Goal: Information Seeking & Learning: Learn about a topic

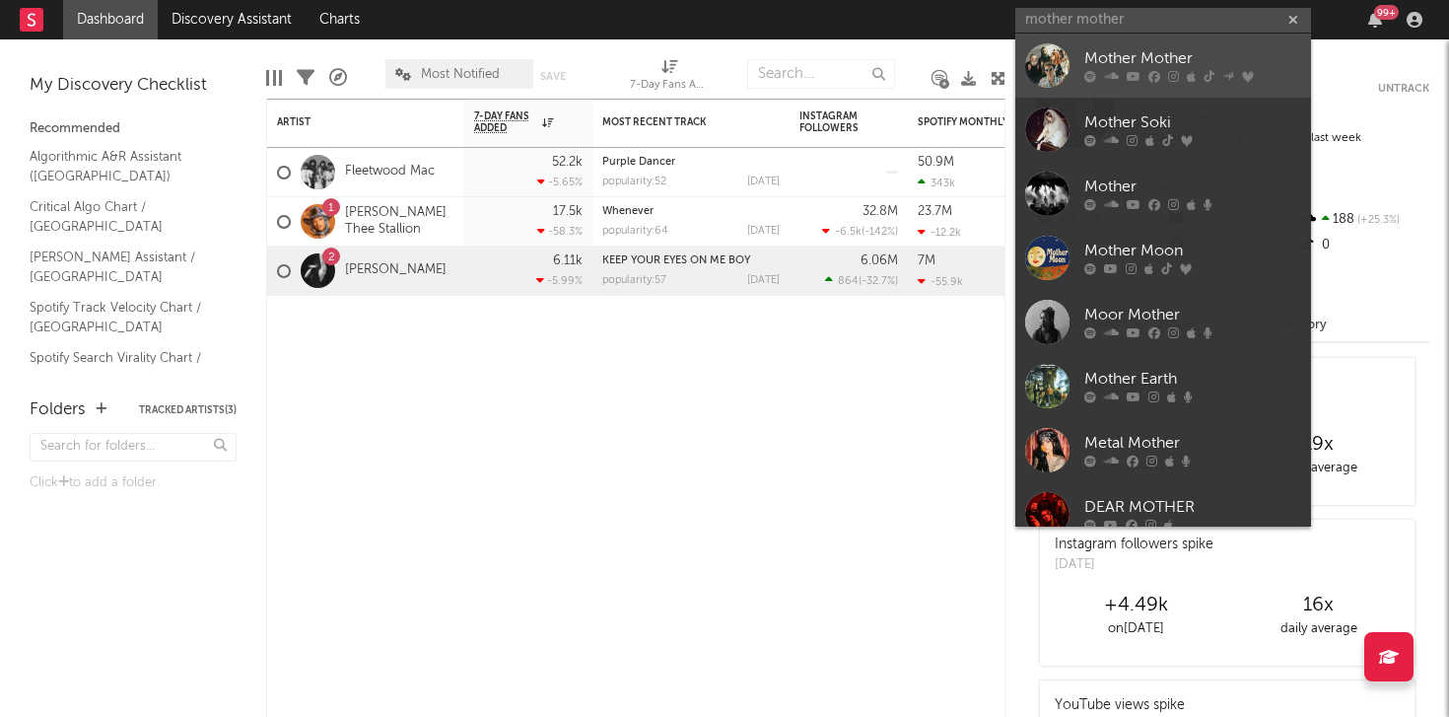
type input "mother mother"
click at [1146, 64] on div "Mother Mother" at bounding box center [1192, 59] width 217 height 24
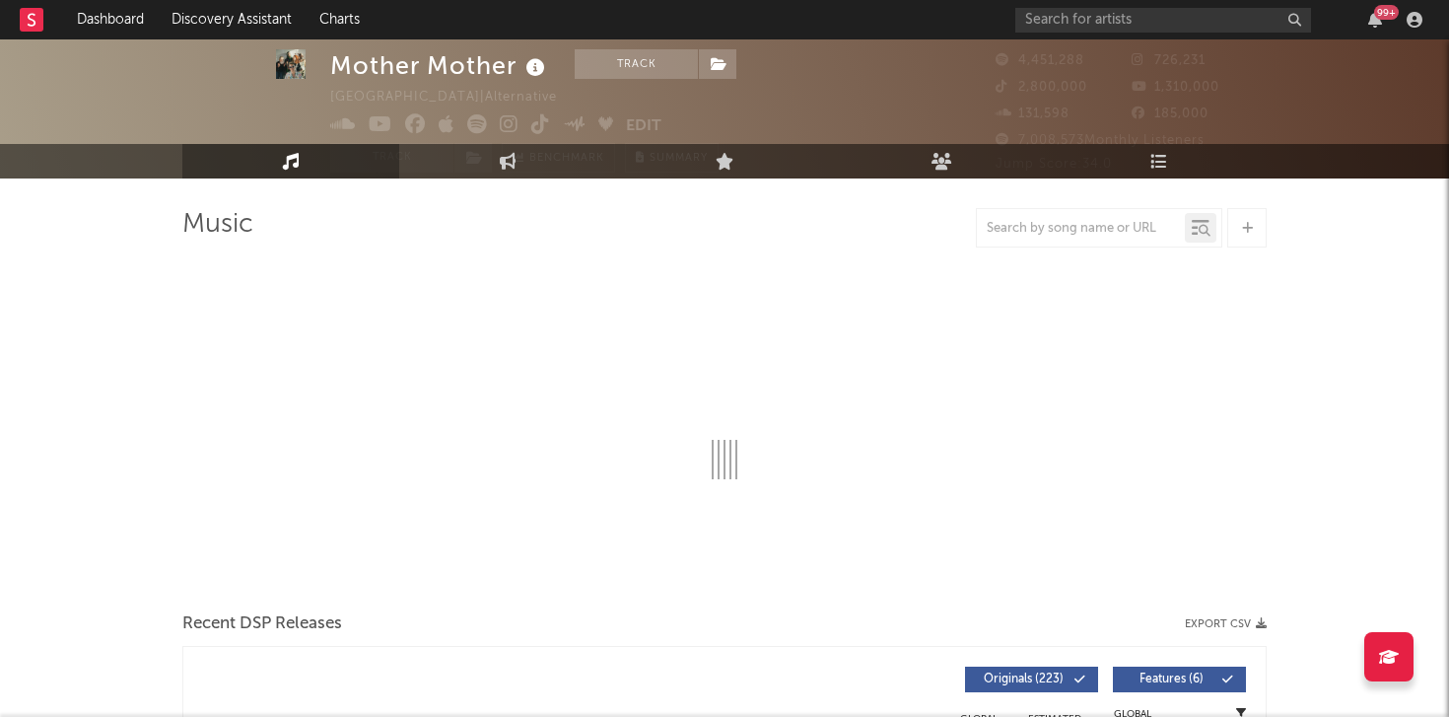
select select "6m"
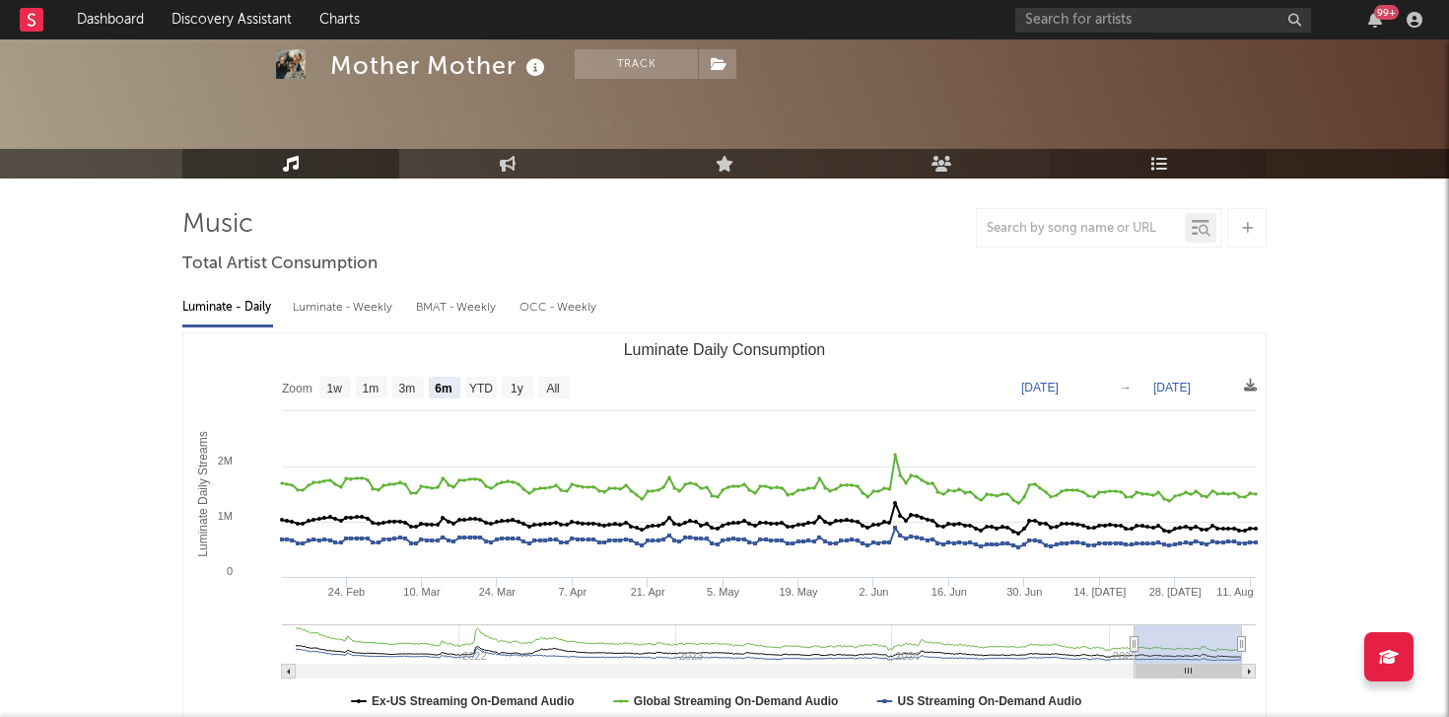
scroll to position [59, 0]
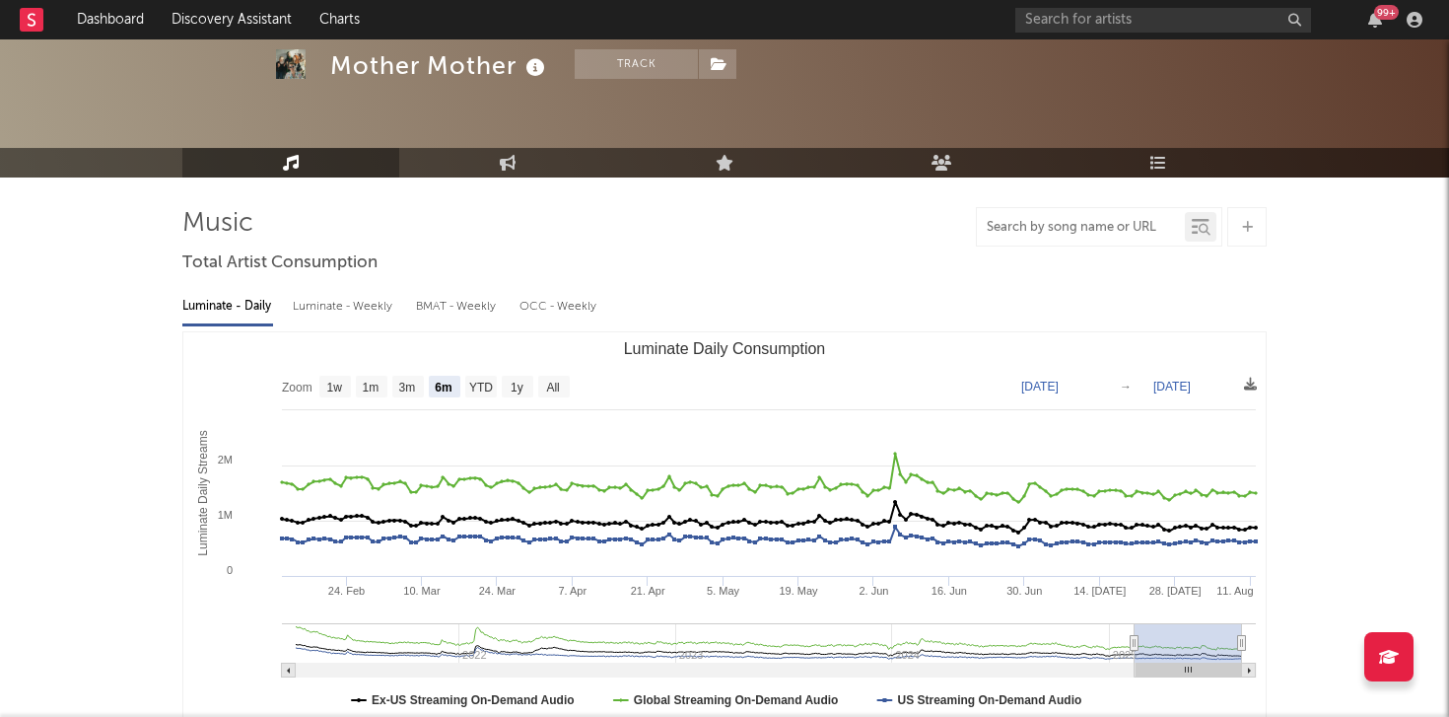
click at [1057, 232] on input "text" at bounding box center [1081, 228] width 208 height 16
type input "hayloft ii"
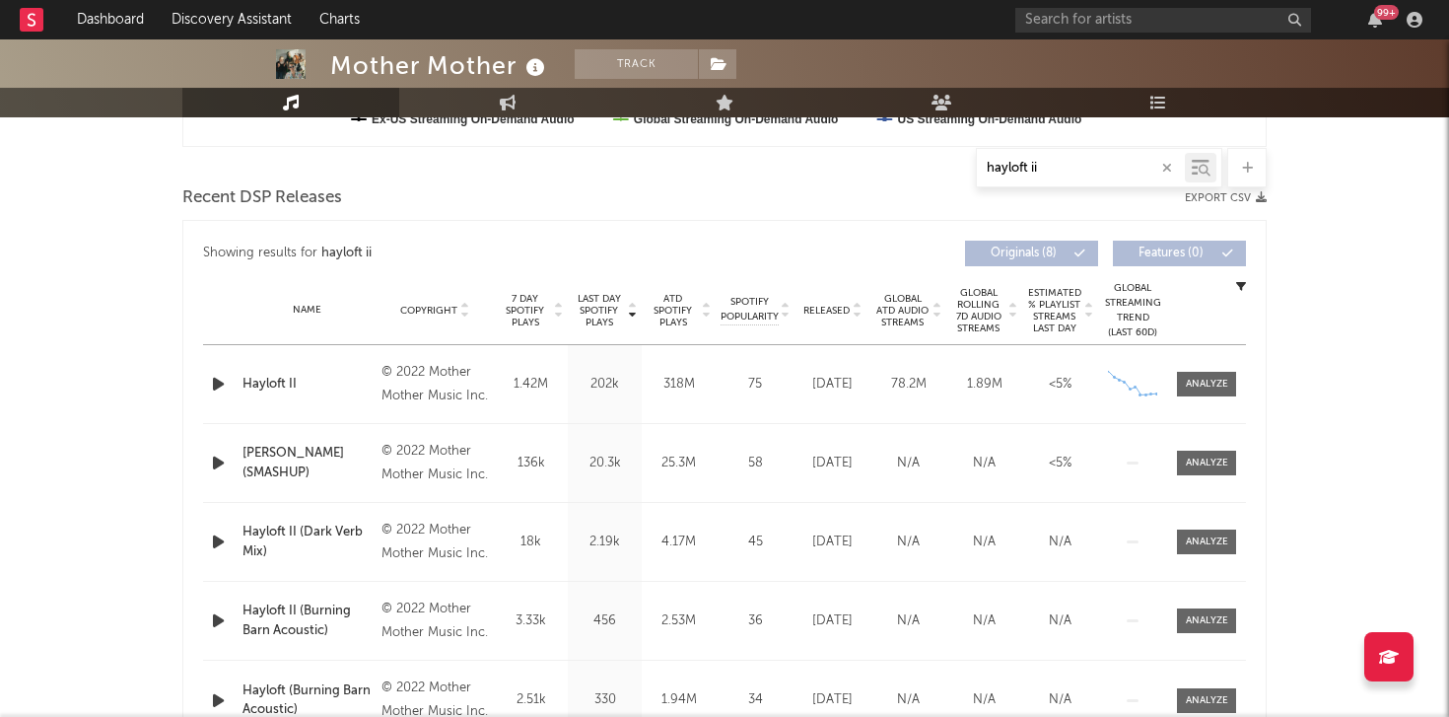
scroll to position [641, 0]
click at [913, 308] on span "Global ATD Audio Streams" at bounding box center [902, 309] width 54 height 35
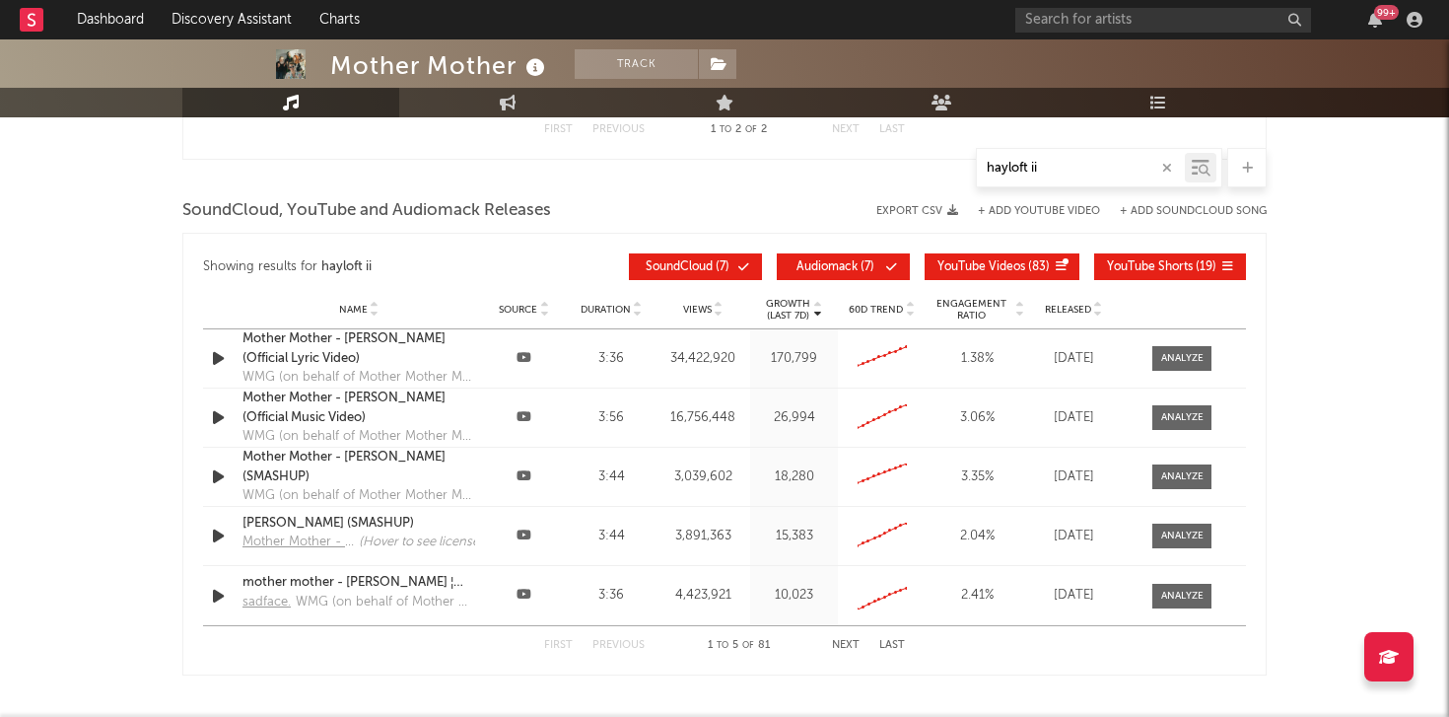
scroll to position [2072, 0]
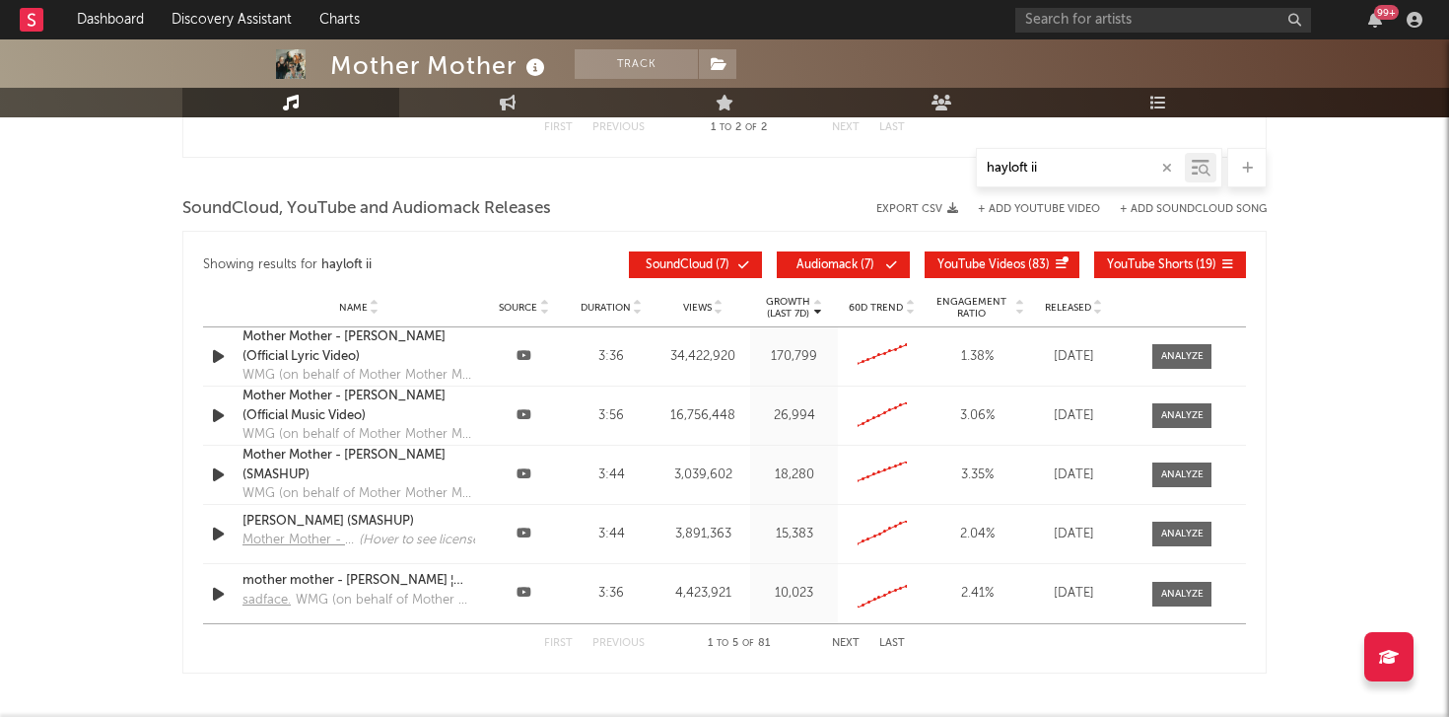
click at [707, 309] on span "Views" at bounding box center [697, 308] width 29 height 12
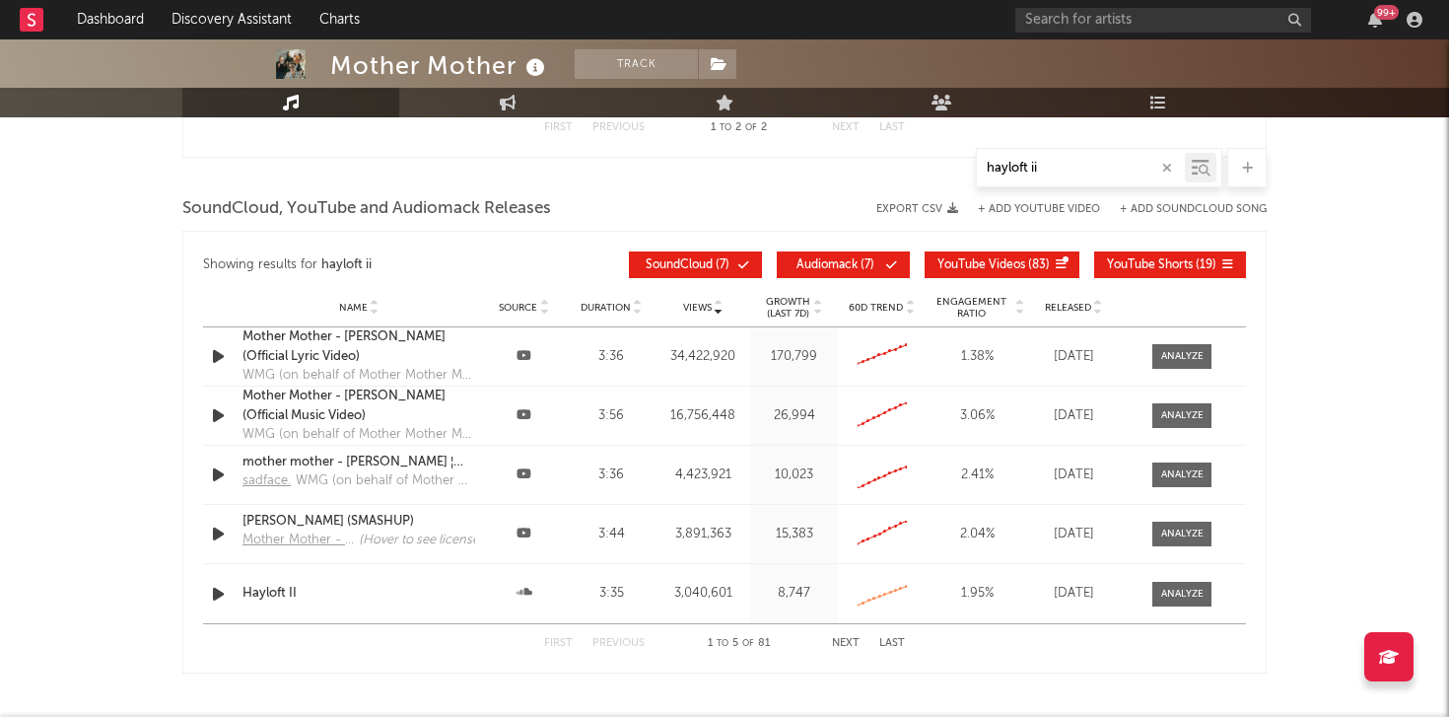
click at [846, 643] on button "Next" at bounding box center [846, 643] width 28 height 11
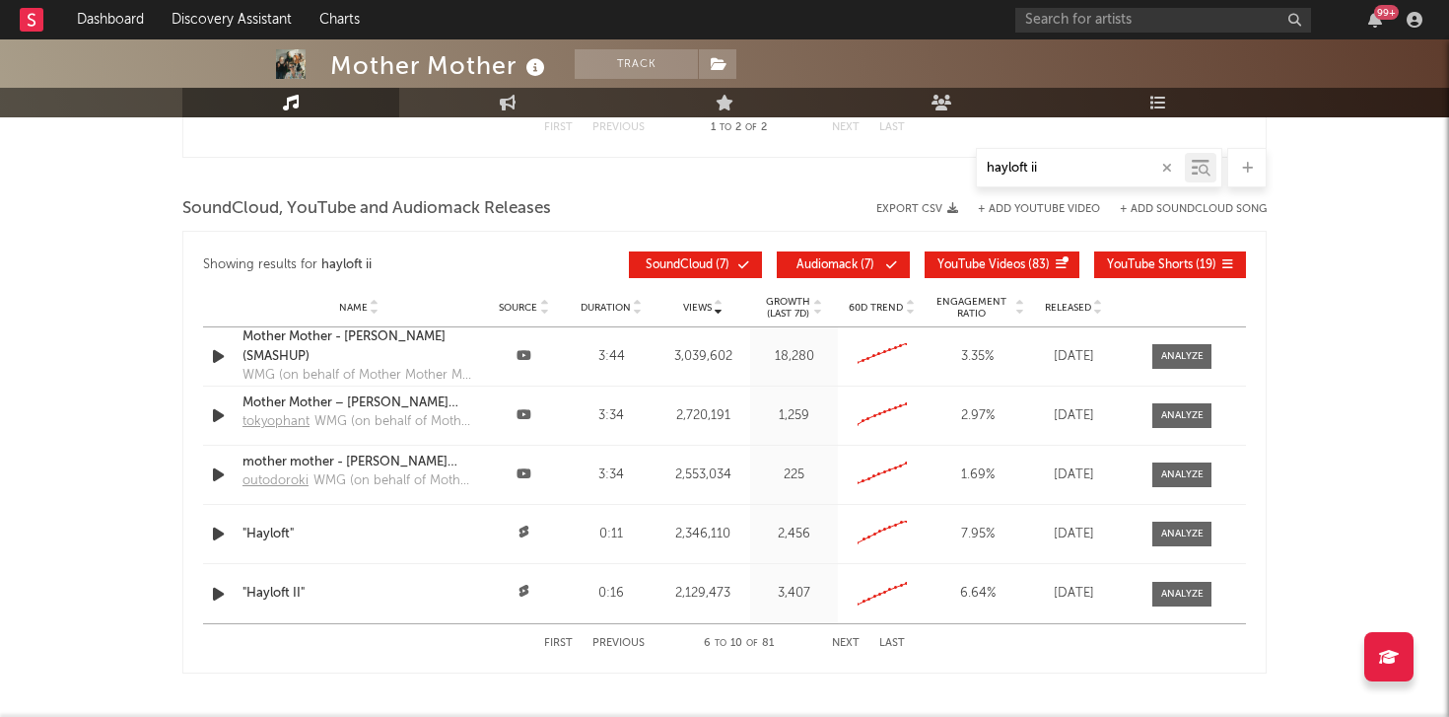
scroll to position [2177, 0]
